Goal: Navigation & Orientation: Understand site structure

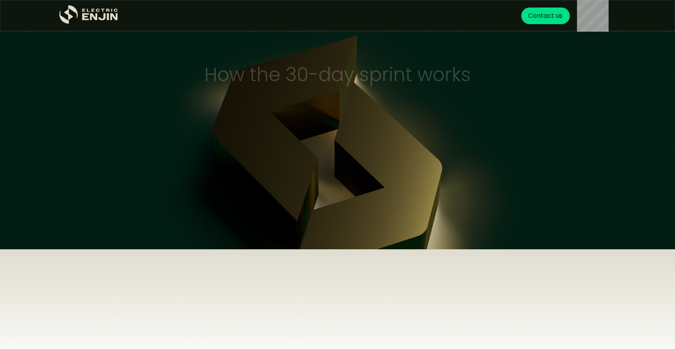
scroll to position [2959, 0]
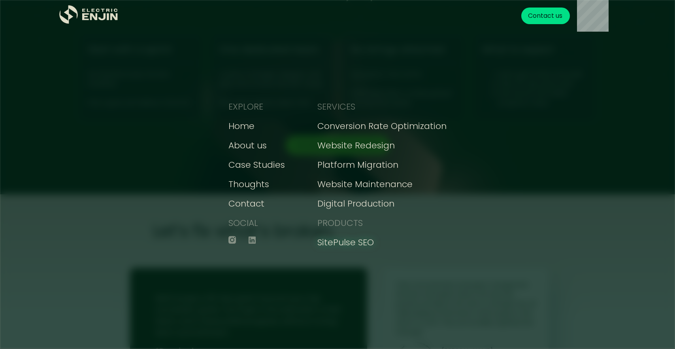
click at [327, 239] on div "SitePulse SEO" at bounding box center [346, 242] width 57 height 13
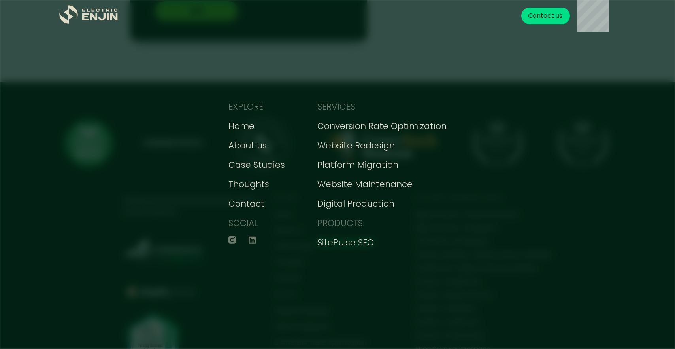
scroll to position [3573, 0]
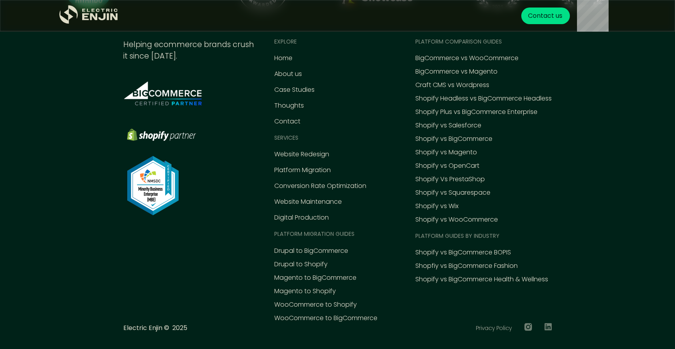
scroll to position [1174, 0]
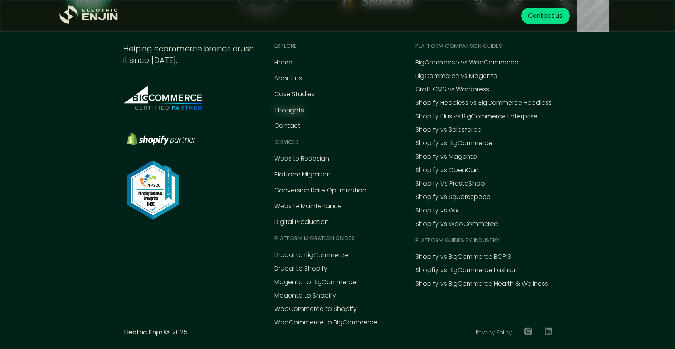
click at [287, 112] on div "Thoughts" at bounding box center [289, 110] width 30 height 9
click at [288, 78] on div "About us" at bounding box center [288, 78] width 28 height 9
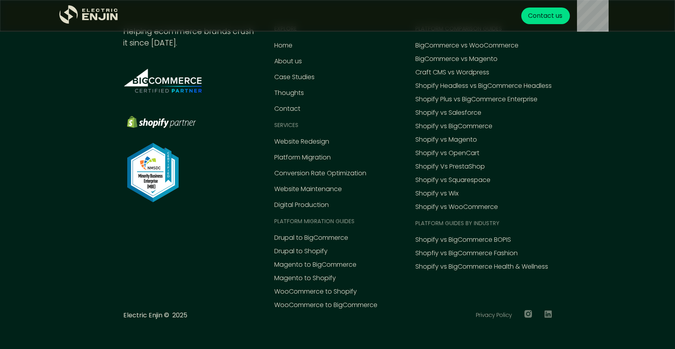
scroll to position [3331, 0]
click at [299, 66] on div "About us" at bounding box center [288, 61] width 28 height 9
